Goal: Task Accomplishment & Management: Manage account settings

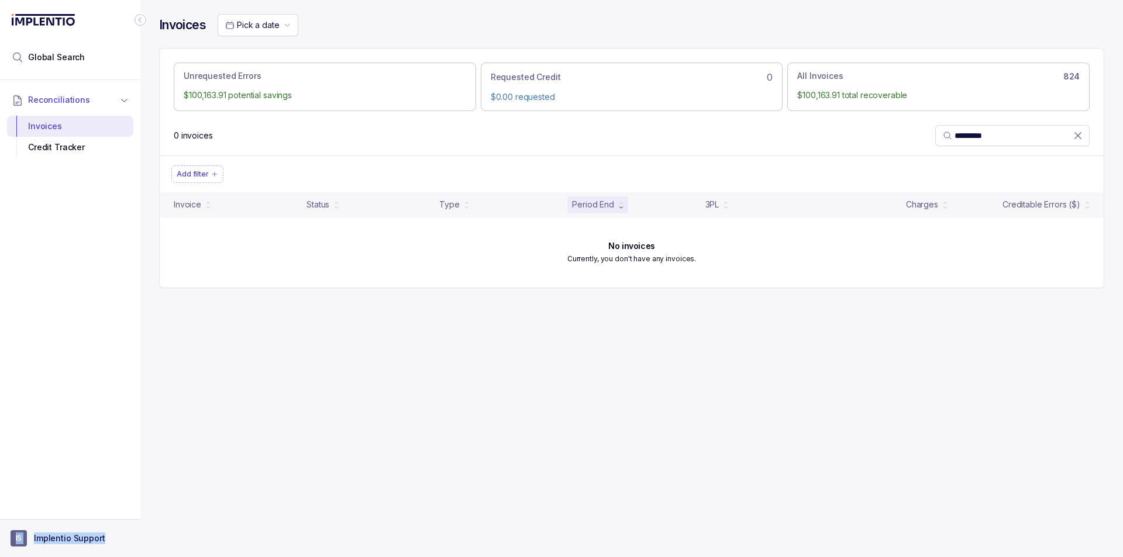
click at [105, 522] on nav "Global Search Reconciliations Invoices Credit Tracker IS Implentio Support" at bounding box center [70, 278] width 140 height 557
click at [85, 529] on aside "IS Implentio Support" at bounding box center [70, 538] width 140 height 38
click at [54, 534] on p "Implentio Support" at bounding box center [69, 539] width 71 height 12
click at [55, 512] on p "Logout" at bounding box center [77, 514] width 97 height 12
click at [831, 41] on div "Invoices Pick a date" at bounding box center [631, 31] width 945 height 34
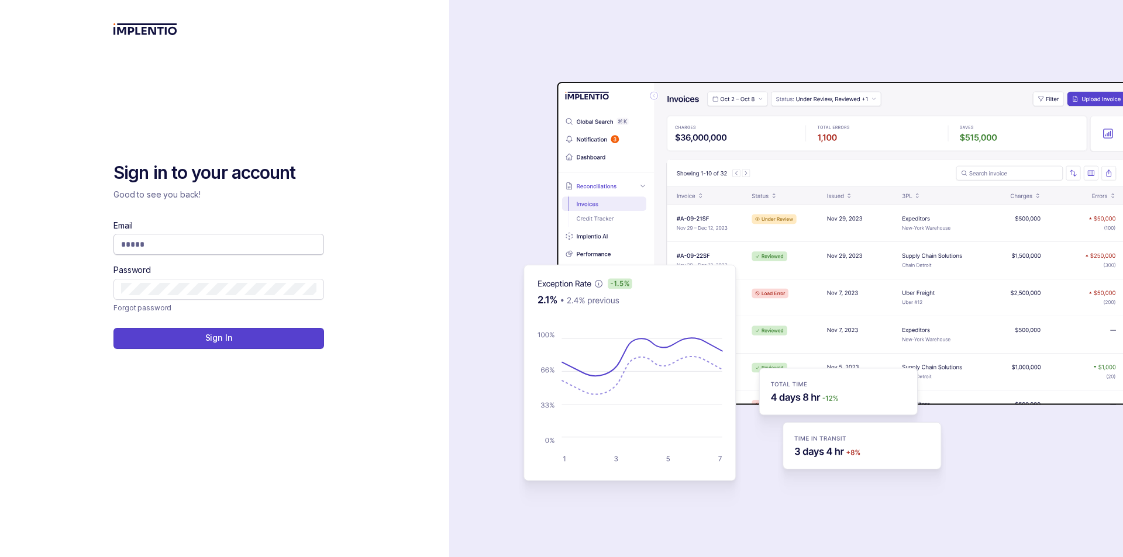
click at [267, 244] on input "Email" at bounding box center [218, 245] width 195 height 12
type input "**********"
